Goal: Task Accomplishment & Management: Use online tool/utility

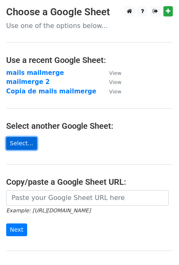
click at [29, 137] on link "Select..." at bounding box center [21, 143] width 31 height 13
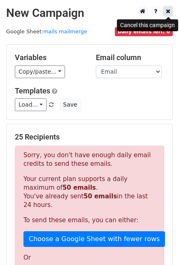
click at [167, 15] on link at bounding box center [167, 11] width 9 height 10
